Goal: Information Seeking & Learning: Find specific fact

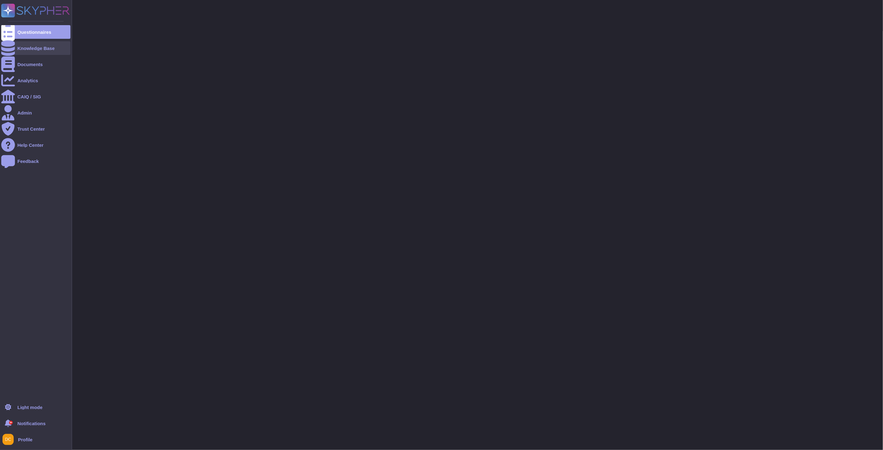
click at [6, 49] on icon at bounding box center [8, 48] width 14 height 16
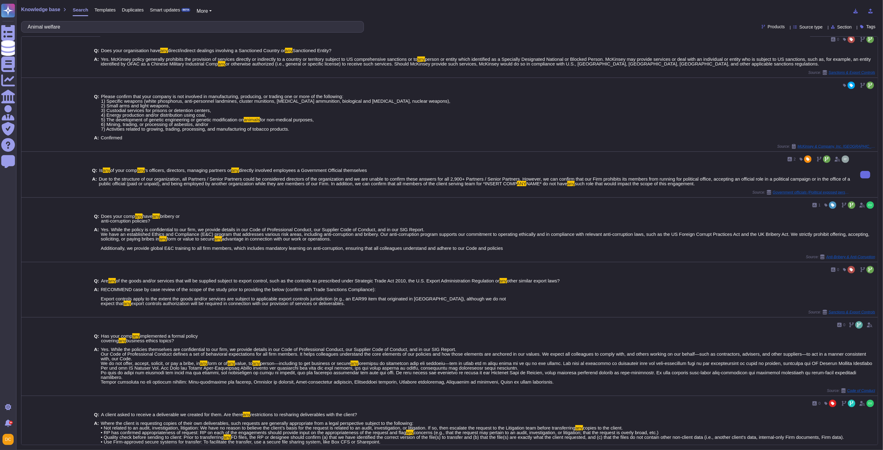
scroll to position [284, 0]
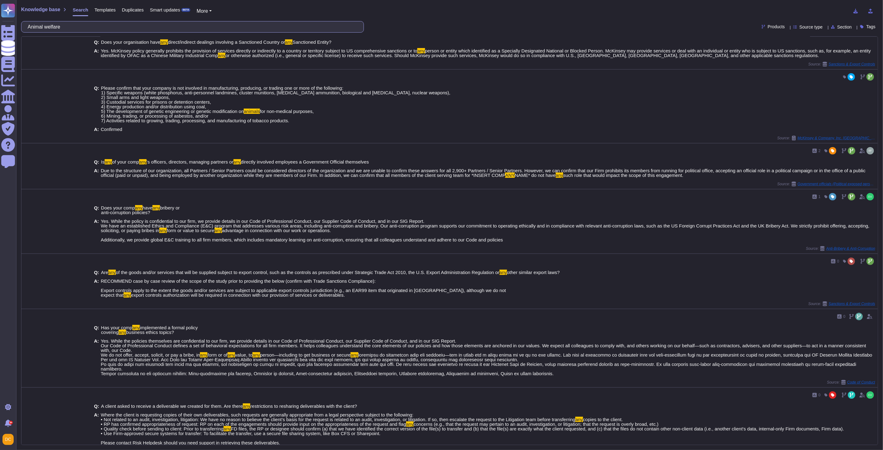
click at [41, 27] on input "Animal welfare" at bounding box center [191, 26] width 333 height 11
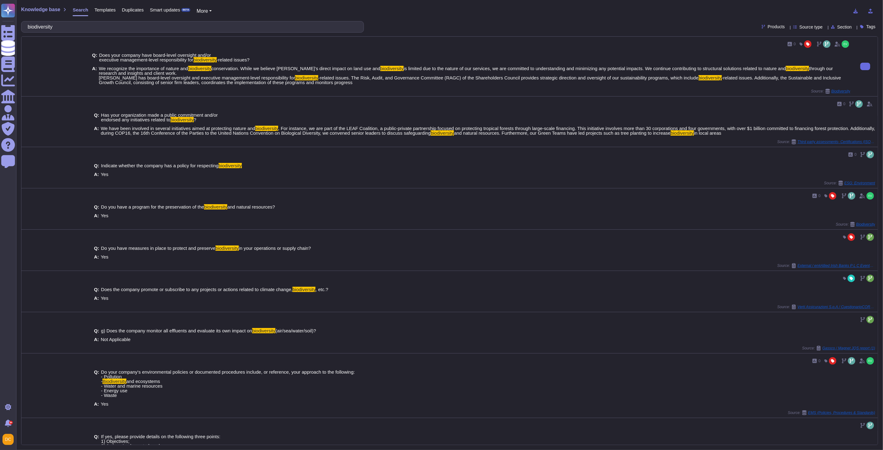
click at [549, 71] on span "is limited due to the nature of our services, we are committed to understanding…" at bounding box center [595, 68] width 382 height 5
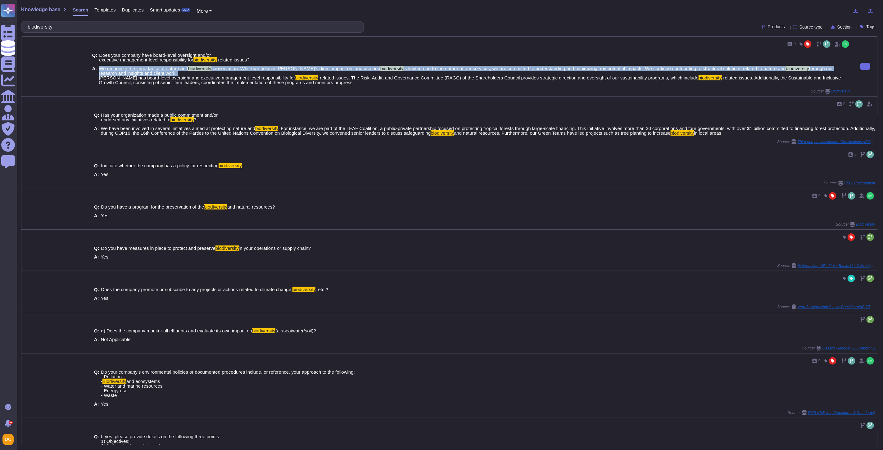
click at [549, 71] on span "is limited due to the nature of our services, we are committed to understanding…" at bounding box center [595, 68] width 382 height 5
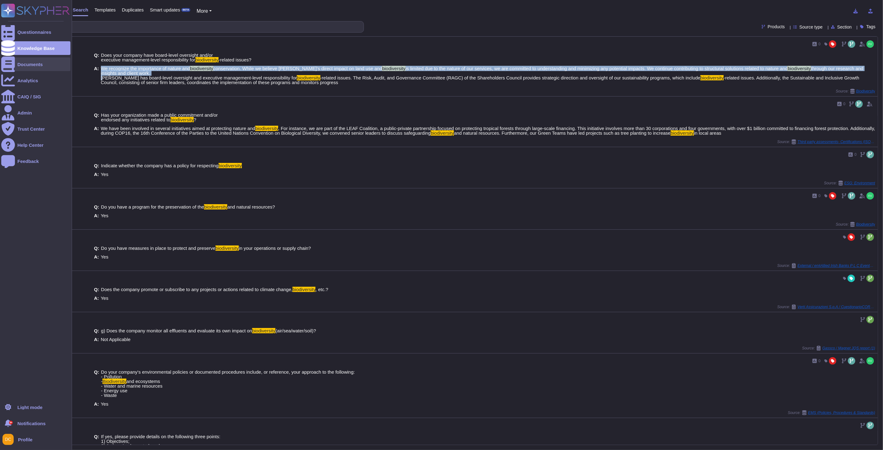
copy span "We recognize the importance of nature and biodiversity conservation. While we b…"
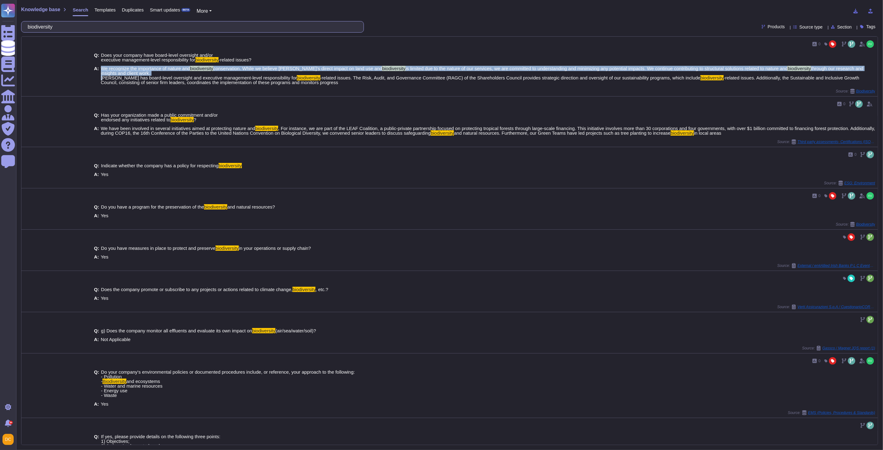
click at [39, 29] on input "biodiversity" at bounding box center [191, 26] width 333 height 11
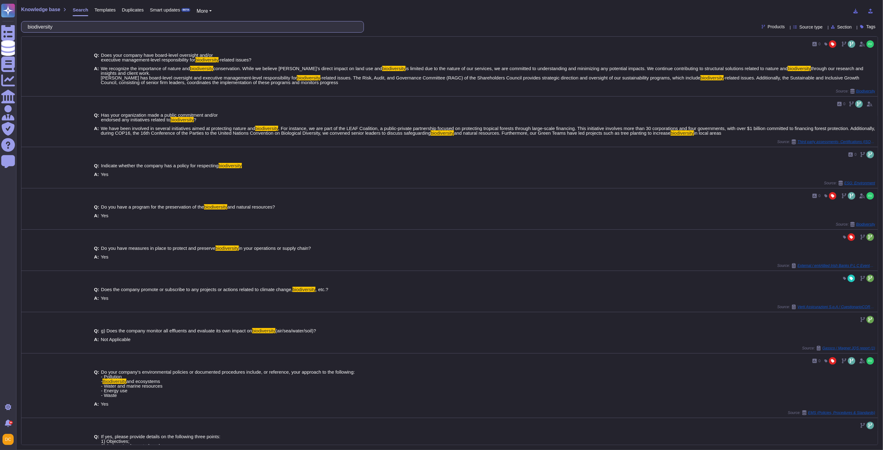
click at [39, 29] on input "biodiversity" at bounding box center [191, 26] width 333 height 11
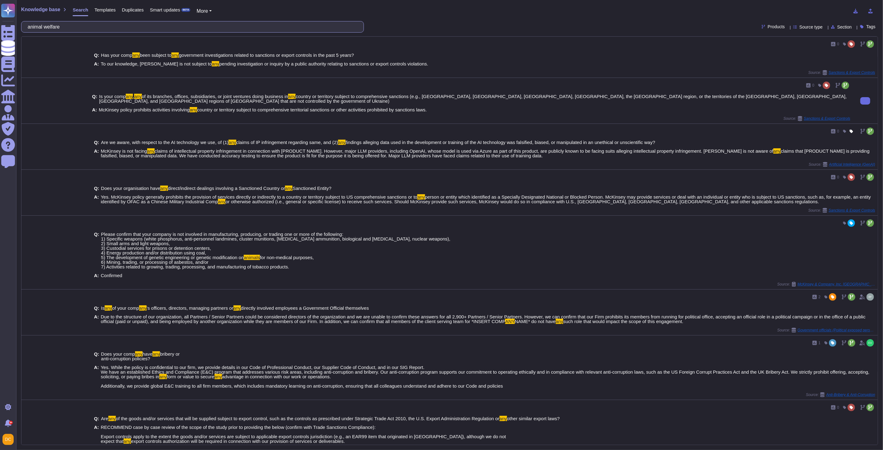
scroll to position [172, 0]
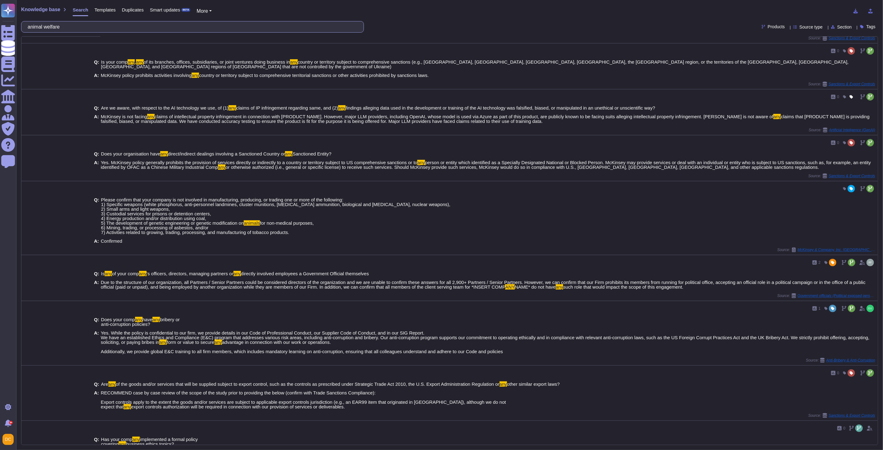
click at [51, 24] on input "animal welfare" at bounding box center [191, 26] width 333 height 11
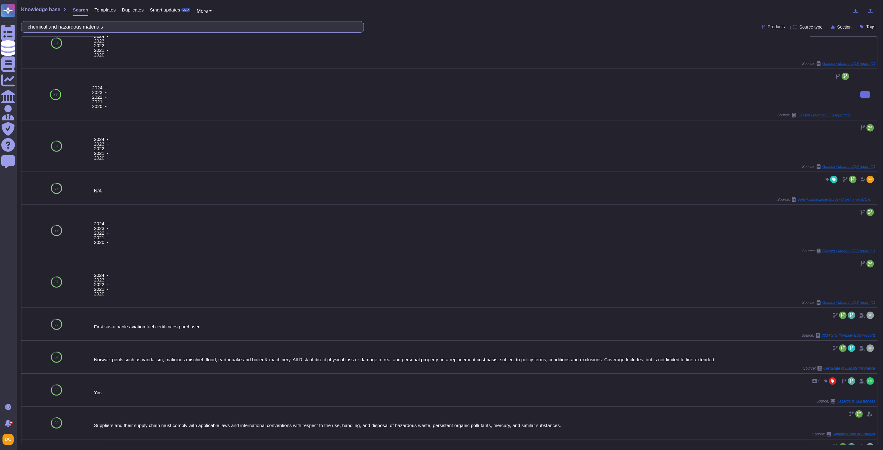
scroll to position [237, 0]
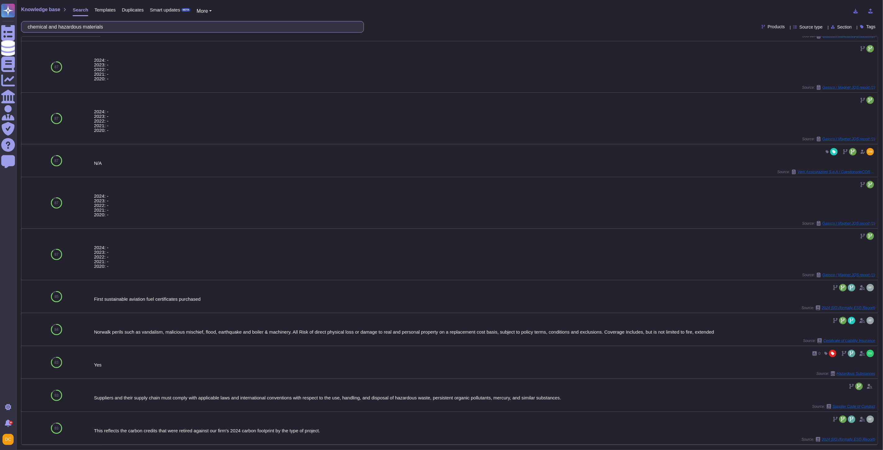
click at [71, 28] on input "chemical and hazardous materials" at bounding box center [191, 26] width 333 height 11
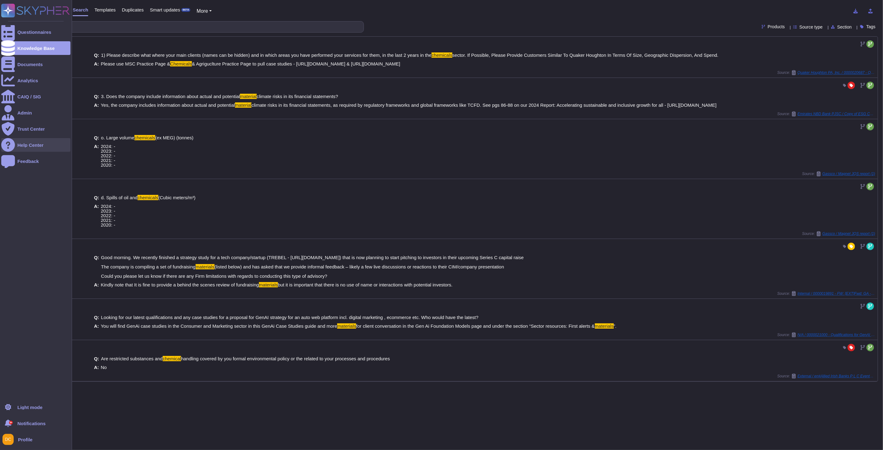
click at [2, 145] on div at bounding box center [8, 145] width 14 height 14
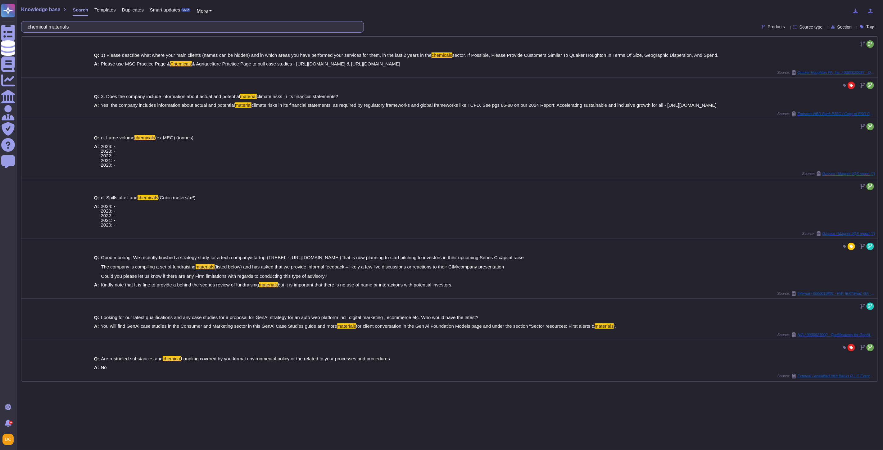
click at [62, 25] on input "chemical materials" at bounding box center [191, 26] width 333 height 11
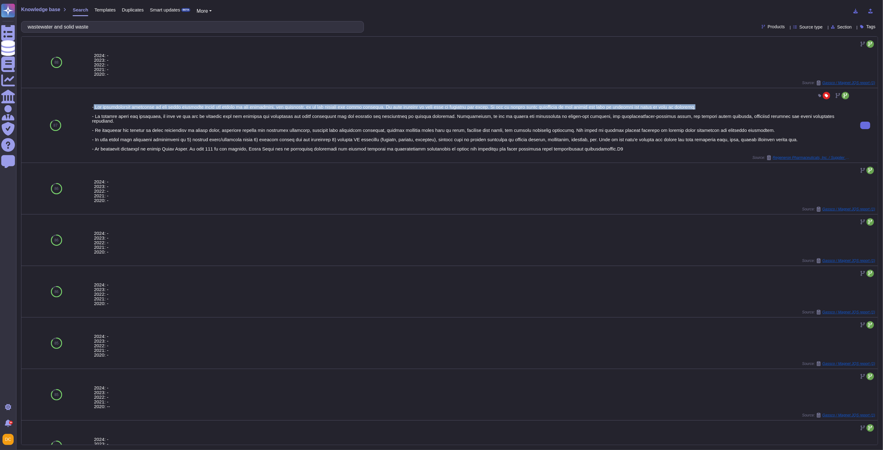
drag, startPoint x: 94, startPoint y: 106, endPoint x: 754, endPoint y: 109, distance: 660.0
click at [754, 109] on div at bounding box center [471, 128] width 758 height 47
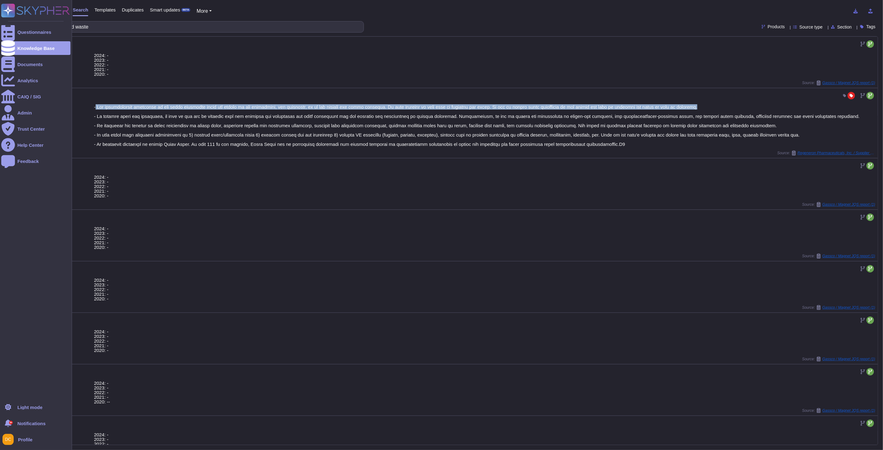
copy div "Our environmental footprint is not waste intensive given the nature of our oper…"
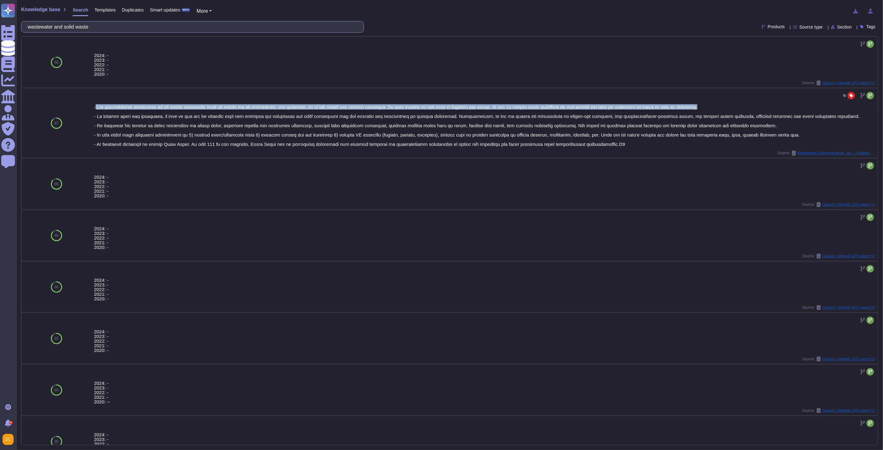
click at [84, 29] on input "wastewater and solid waste" at bounding box center [191, 26] width 333 height 11
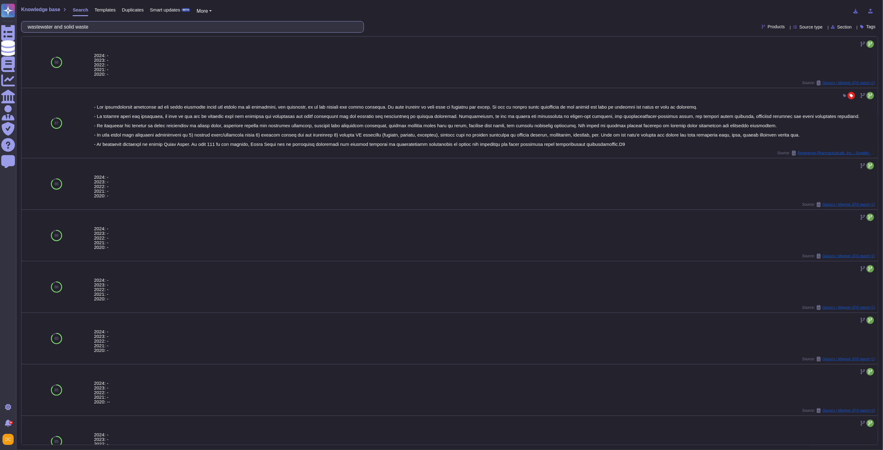
click at [84, 29] on input "wastewater and solid waste" at bounding box center [191, 26] width 333 height 11
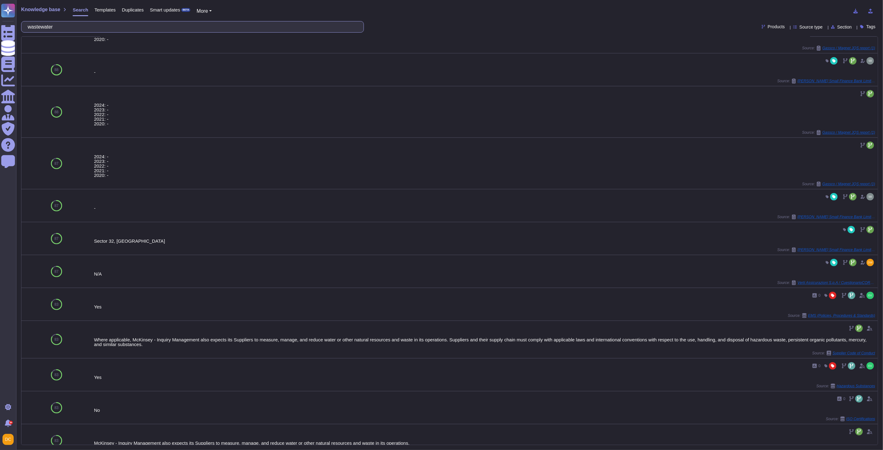
scroll to position [185, 0]
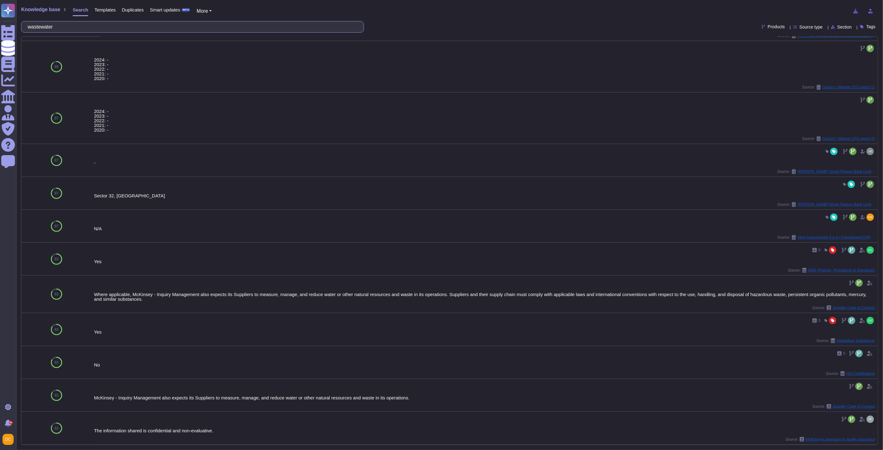
click at [79, 29] on input "wastewater" at bounding box center [191, 26] width 333 height 11
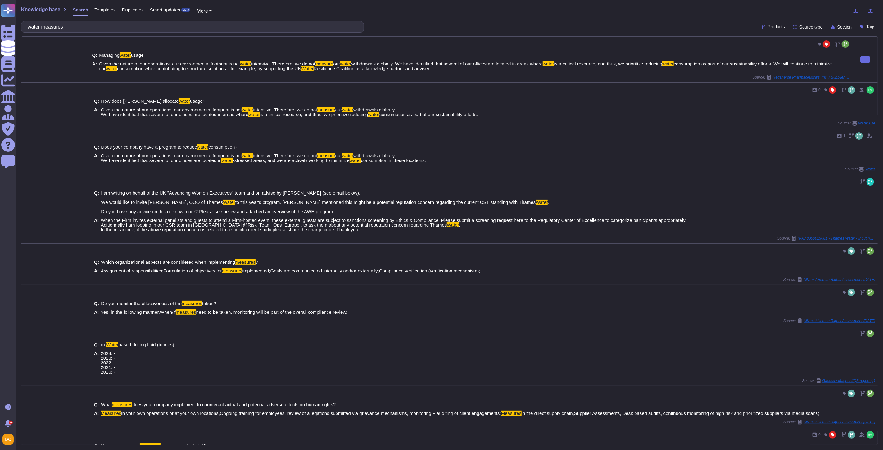
type input "water measures"
click at [120, 64] on span "Given the nature of our operations, our environmental footprint is not" at bounding box center [169, 63] width 141 height 5
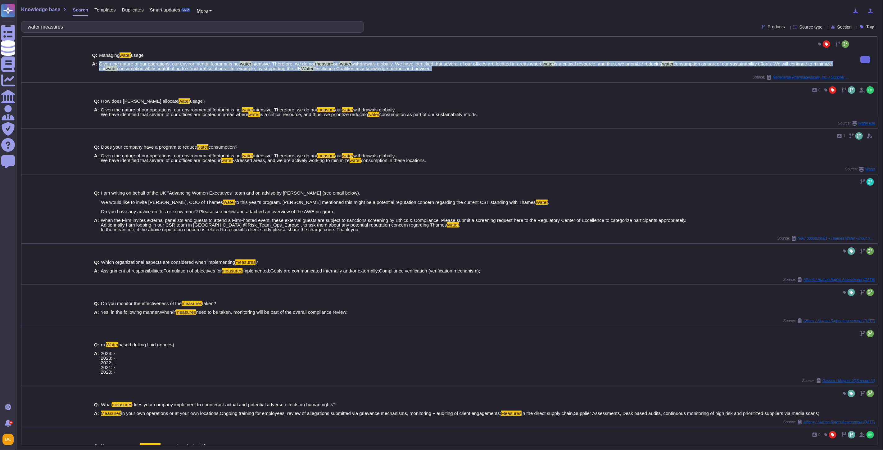
click at [120, 64] on span "Given the nature of our operations, our environmental footprint is not" at bounding box center [169, 63] width 141 height 5
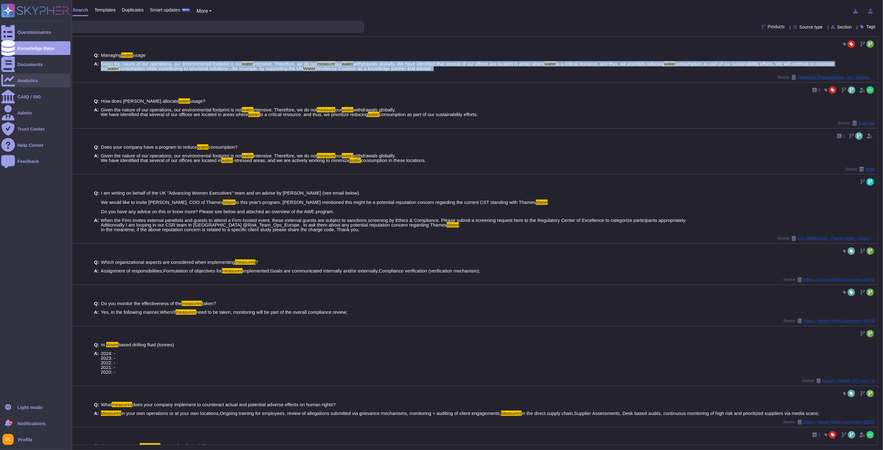
copy span "Given the nature of our operations, our environmental footprint is not water in…"
